Goal: Transaction & Acquisition: Purchase product/service

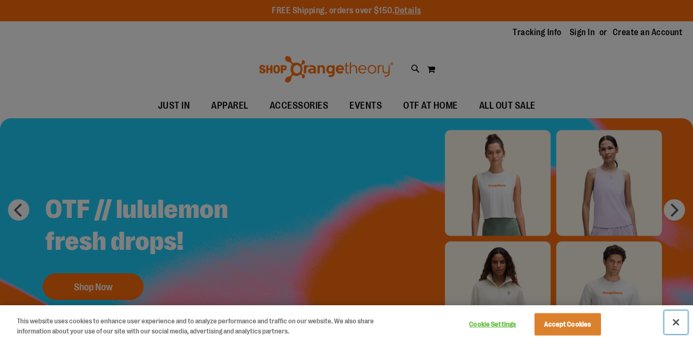
click at [671, 323] on button "Close" at bounding box center [676, 321] width 23 height 23
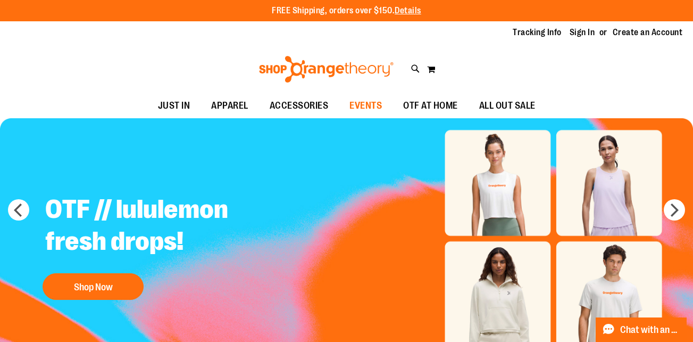
click at [372, 105] on span "EVENTS" at bounding box center [366, 106] width 32 height 24
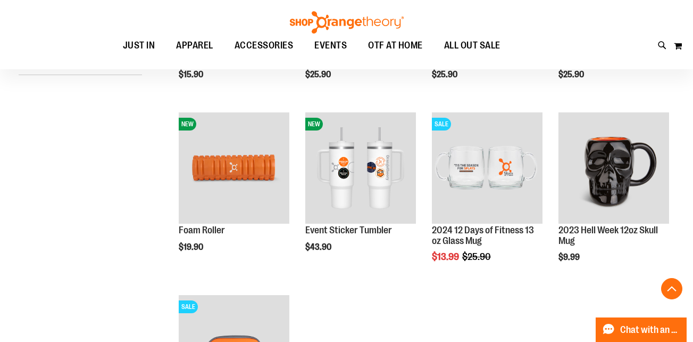
scroll to position [293, 0]
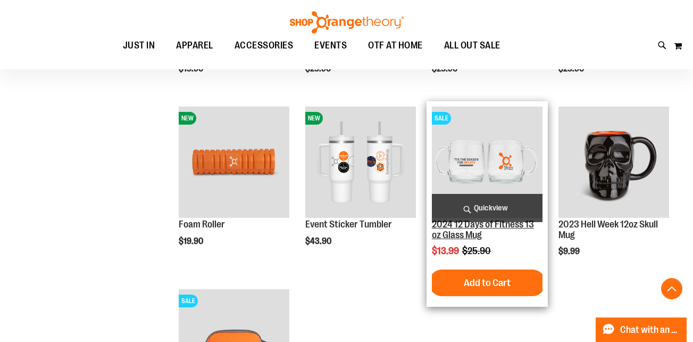
click at [502, 238] on link "2024 12 Days of Fitness 13 oz Glass Mug" at bounding box center [483, 229] width 102 height 21
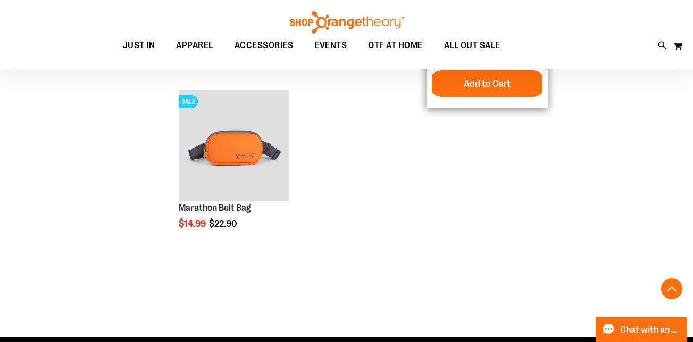
scroll to position [499, 0]
